Goal: Obtain resource: Download file/media

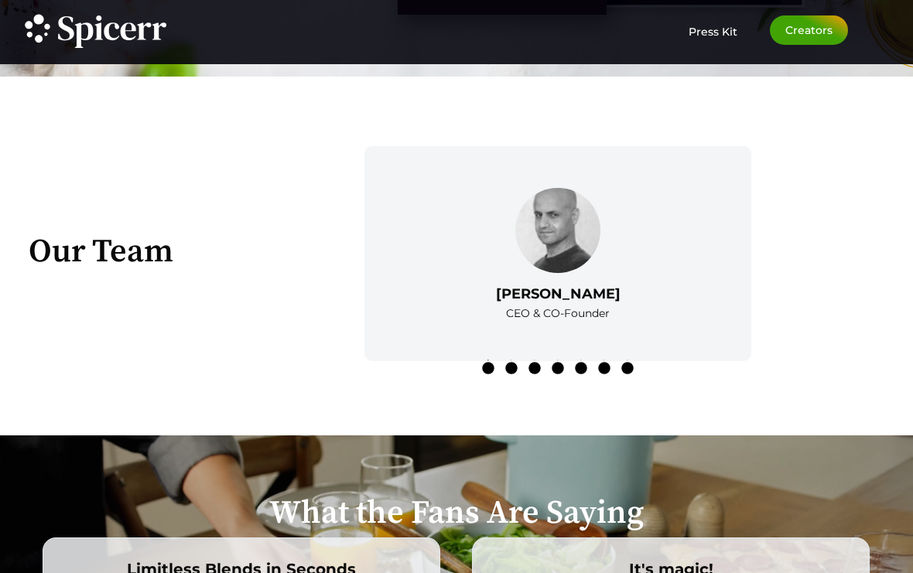
scroll to position [2071, 0]
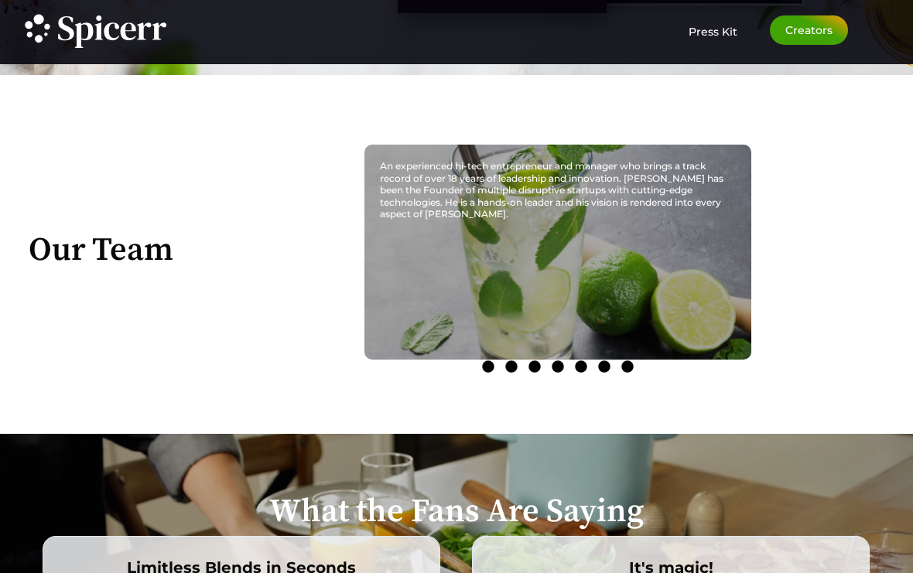
click at [687, 354] on div "Tomer Eden CEO & CO-Founder An experienced hi-tech entrepreneur and manager who…" at bounding box center [557, 252] width 387 height 215
click at [695, 344] on div "An experienced hi-tech entrepreneur and manager who brings a track record of ov…" at bounding box center [557, 252] width 387 height 215
click at [682, 349] on div "An experienced hi-tech entrepreneur and manager who brings a track record of ov…" at bounding box center [557, 252] width 387 height 215
click at [680, 333] on div "An experienced hi-tech entrepreneur and manager who brings a track record of ov…" at bounding box center [557, 252] width 387 height 215
click at [680, 307] on div "An experienced hi-tech entrepreneur and manager who brings a track record of ov…" at bounding box center [557, 252] width 387 height 215
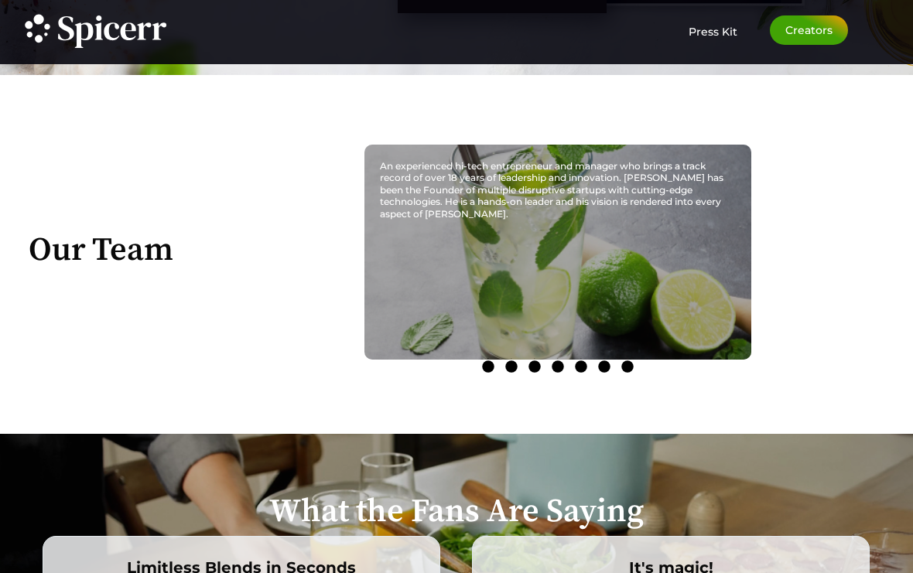
click at [677, 305] on div "An experienced hi-tech entrepreneur and manager who brings a track record of ov…" at bounding box center [557, 252] width 387 height 215
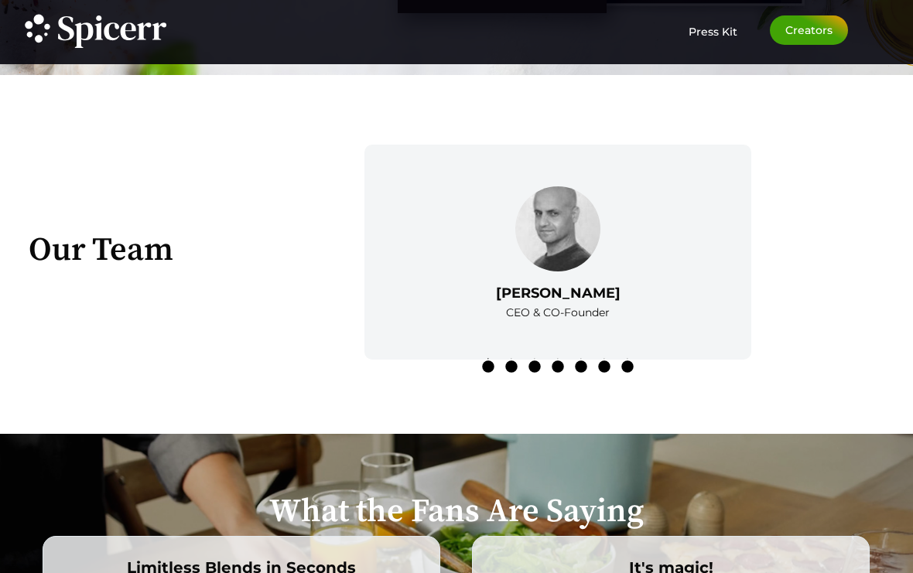
click at [600, 367] on li "6" at bounding box center [603, 358] width 15 height 15
click at [488, 359] on button "1" at bounding box center [484, 355] width 8 height 8
click at [509, 359] on button "2" at bounding box center [507, 355] width 8 height 8
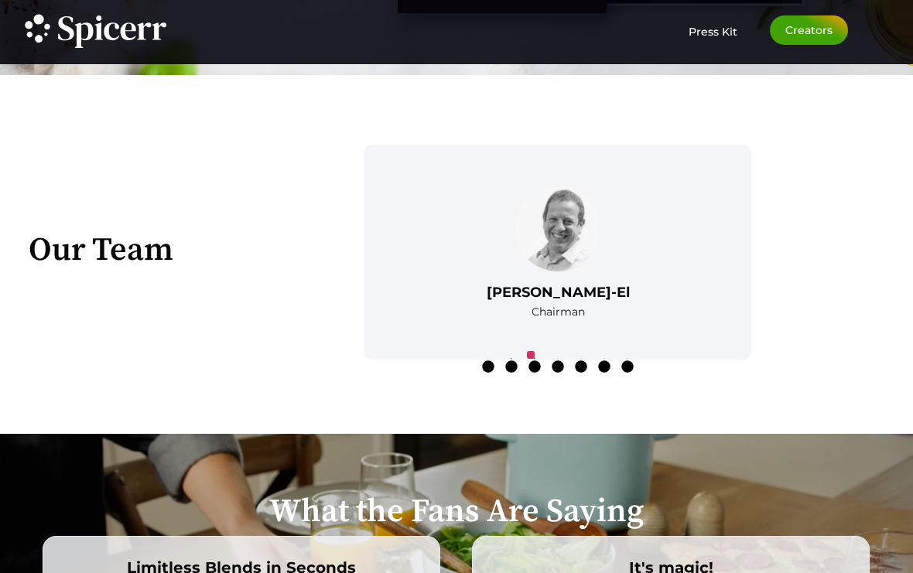
click at [534, 359] on button "3" at bounding box center [531, 355] width 8 height 8
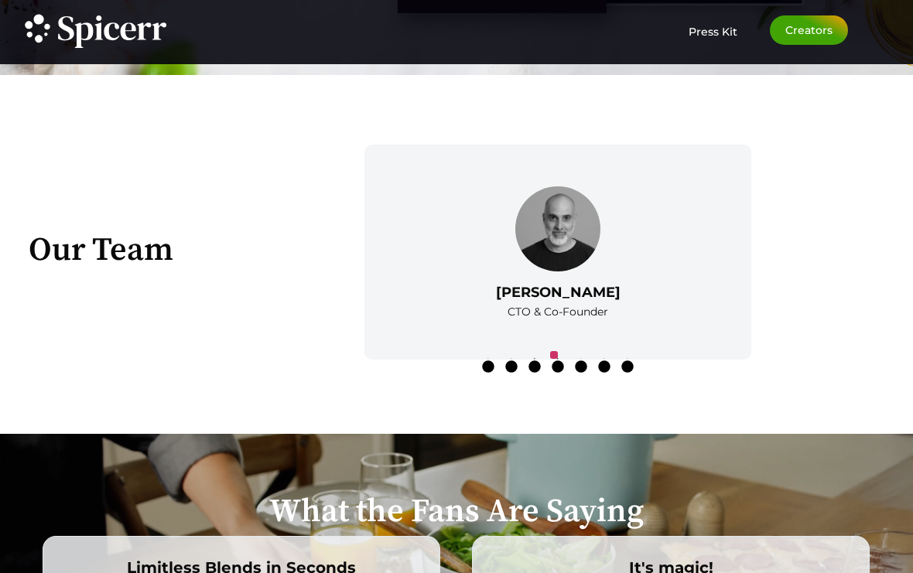
click at [557, 359] on button "4" at bounding box center [554, 355] width 8 height 8
click at [507, 359] on button "2" at bounding box center [507, 355] width 8 height 8
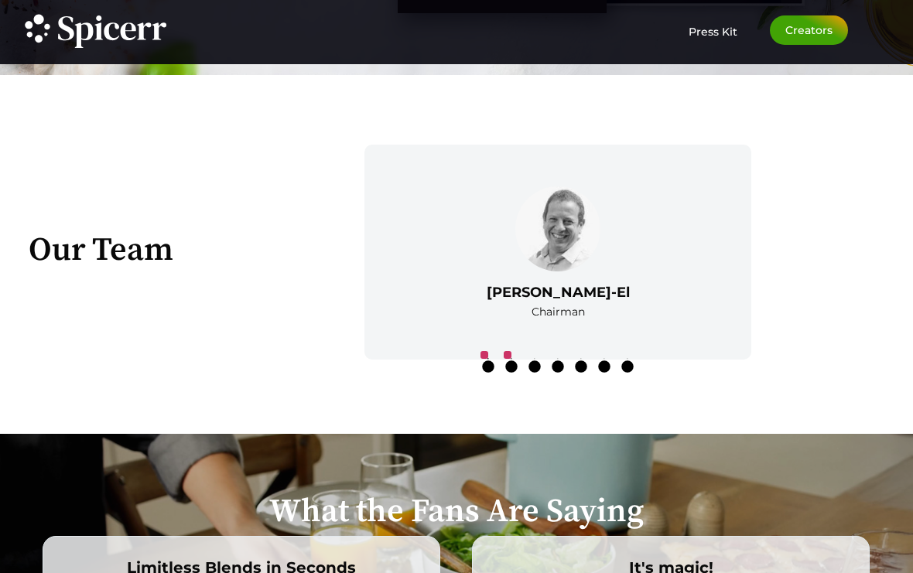
click at [484, 359] on button "1" at bounding box center [484, 355] width 8 height 8
click at [488, 359] on button "1" at bounding box center [484, 355] width 8 height 8
click at [485, 359] on button "1" at bounding box center [484, 355] width 8 height 8
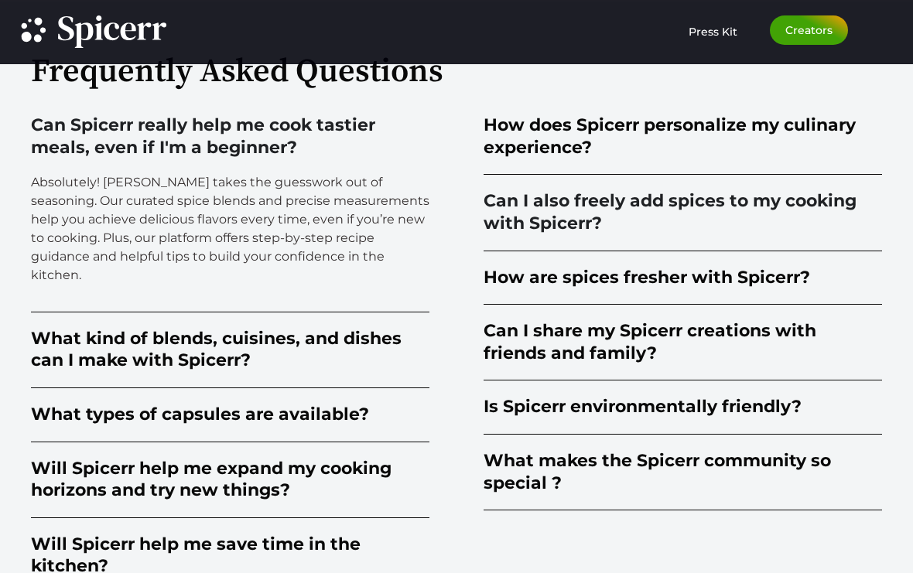
scroll to position [3440, 0]
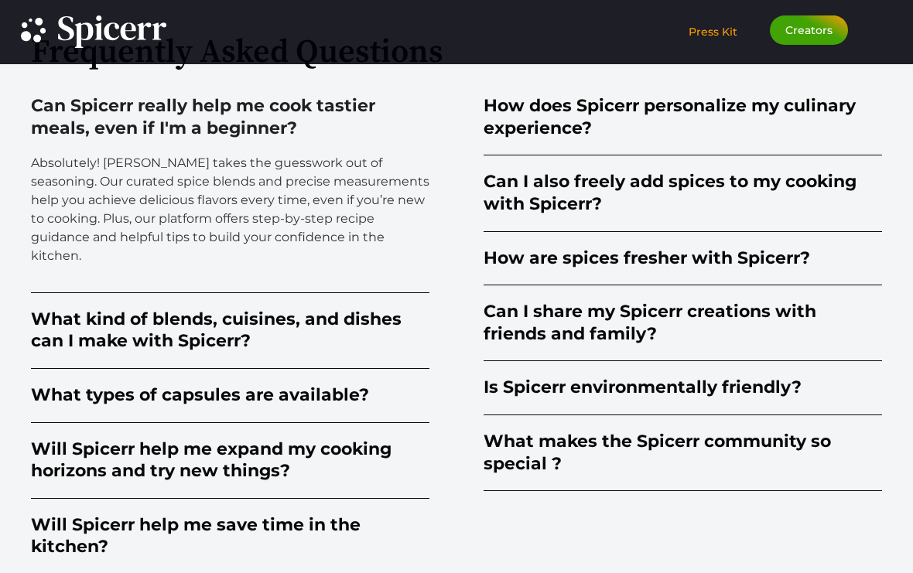
click at [705, 36] on span "Press Kit" at bounding box center [712, 32] width 49 height 14
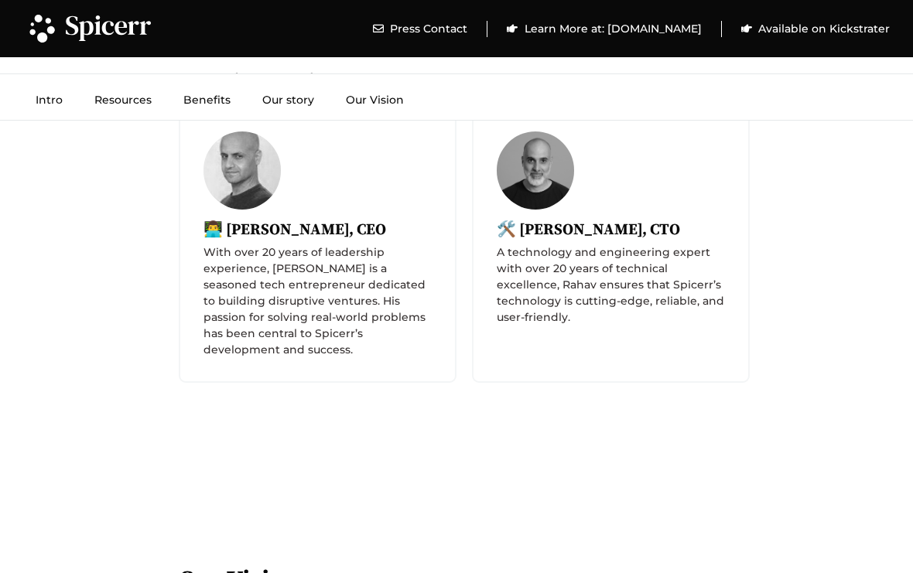
scroll to position [4007, 0]
